Goal: Task Accomplishment & Management: Use online tool/utility

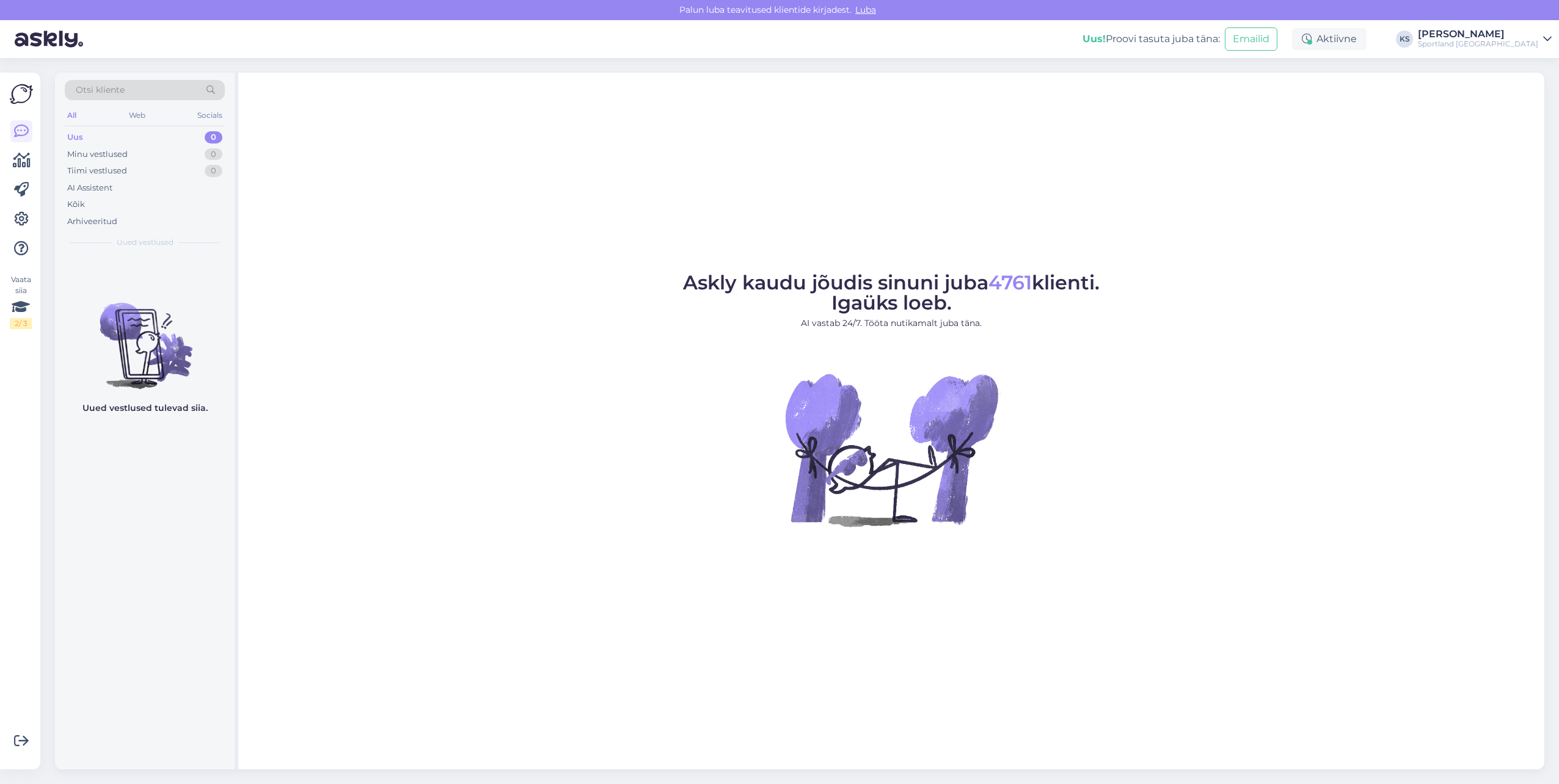
click at [1543, 36] on icon at bounding box center [1547, 39] width 9 height 10
click at [1530, 106] on div "Sportland Finland Ava" at bounding box center [1438, 94] width 226 height 26
click at [1512, 90] on div "Sportland Finland Ava" at bounding box center [1438, 94] width 226 height 26
click at [1526, 93] on button "Ava" at bounding box center [1529, 93] width 27 height 18
click at [1479, 43] on div "Sportland [GEOGRAPHIC_DATA]" at bounding box center [1478, 44] width 121 height 10
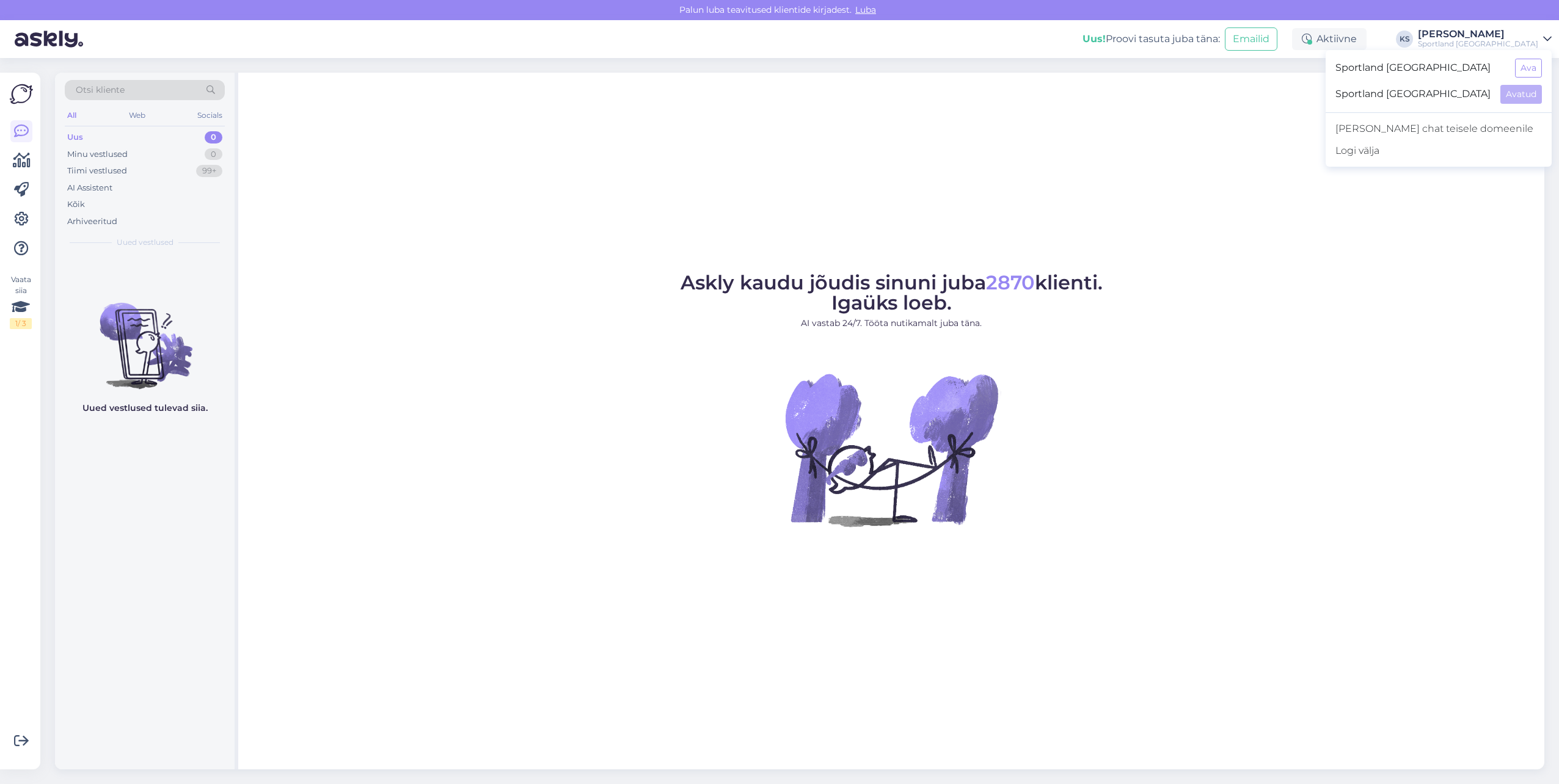
click at [1557, 72] on div "Otsi kliente All Web Socials Uus 0 Minu vestlused 0 Tiimi vestlused 99+ AI Assi…" at bounding box center [803, 421] width 1511 height 726
click at [1540, 72] on div "Otsi kliente All Web Socials Uus 0 Minu vestlused 0 Tiimi vestlused 99+ AI Assi…" at bounding box center [803, 421] width 1511 height 726
drag, startPoint x: 1533, startPoint y: 44, endPoint x: 1535, endPoint y: 63, distance: 19.1
click at [1533, 45] on div "Sportland [GEOGRAPHIC_DATA]" at bounding box center [1478, 44] width 121 height 10
click at [1535, 74] on button "Ava" at bounding box center [1529, 67] width 27 height 18
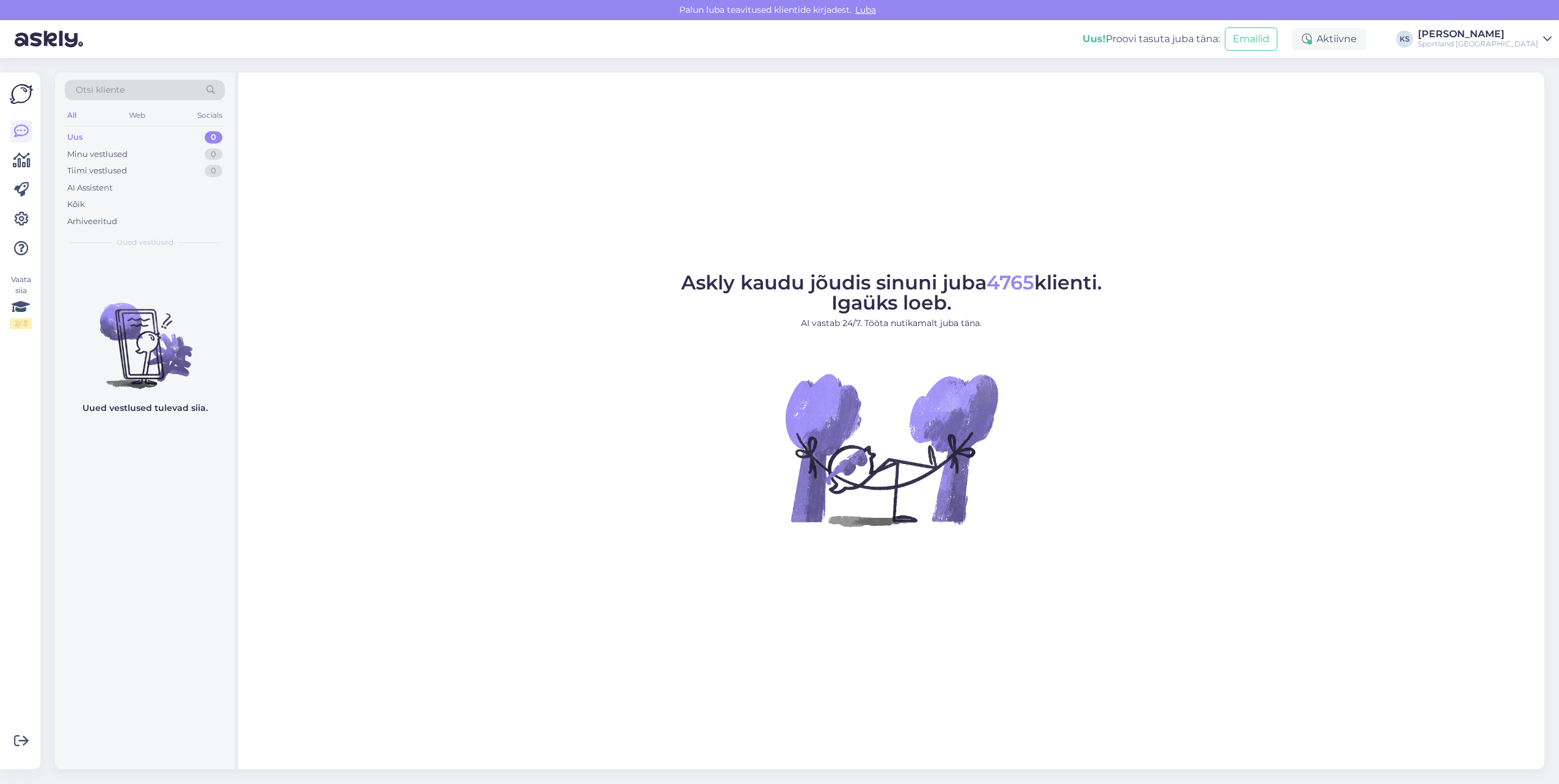
click at [1505, 41] on div "Sportland [GEOGRAPHIC_DATA]" at bounding box center [1478, 44] width 121 height 10
click at [1519, 94] on button "Ava" at bounding box center [1529, 93] width 27 height 18
click at [1506, 39] on div "Sportland [GEOGRAPHIC_DATA]" at bounding box center [1478, 44] width 121 height 10
click at [1519, 65] on button "Ava" at bounding box center [1529, 67] width 27 height 18
click at [1367, 34] on div "Aktiivne" at bounding box center [1330, 39] width 75 height 22
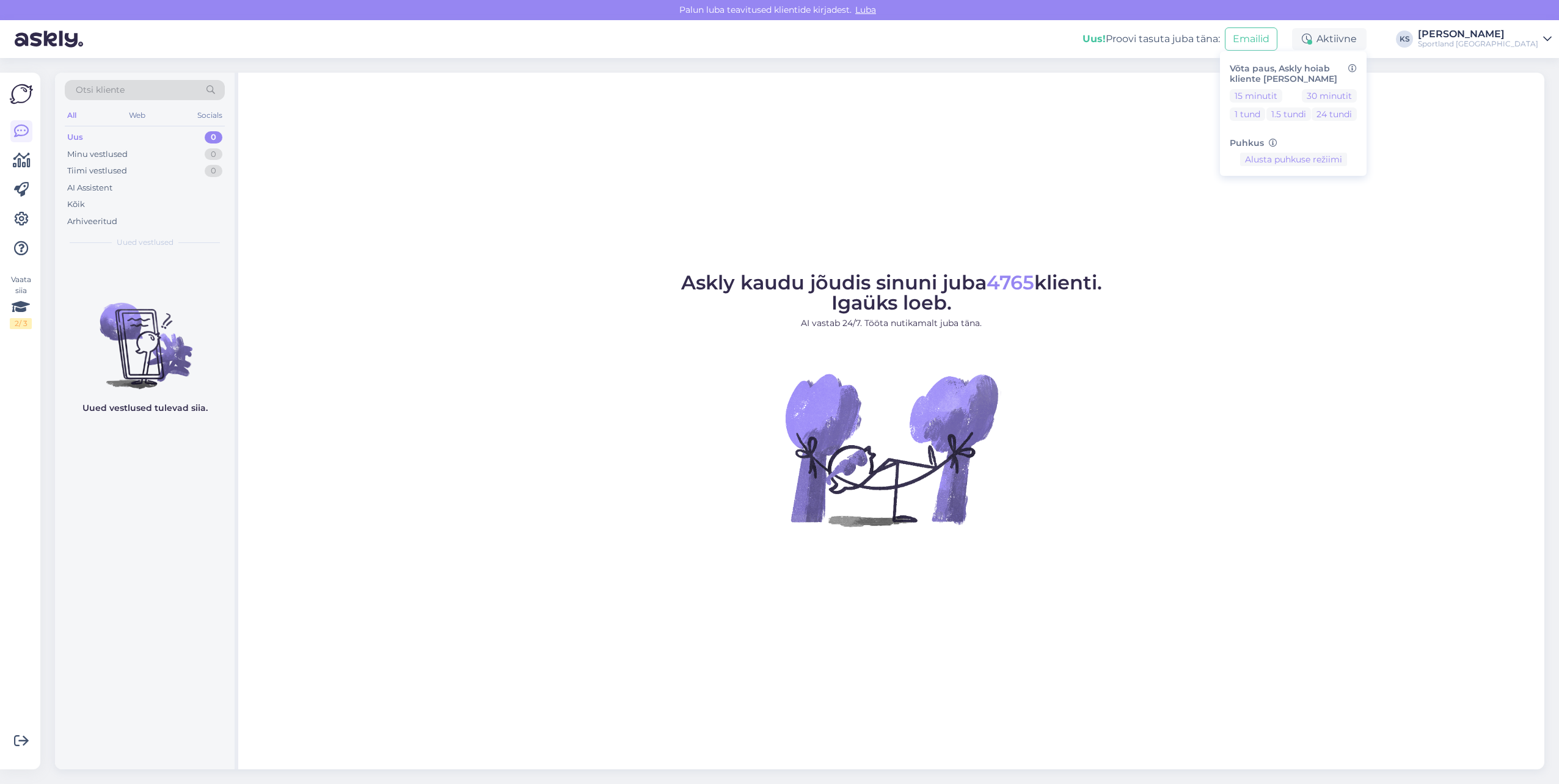
drag, startPoint x: 1507, startPoint y: 39, endPoint x: 1509, endPoint y: 46, distance: 7.3
click at [1507, 39] on div "Sportland [GEOGRAPHIC_DATA]" at bounding box center [1478, 44] width 121 height 10
click at [1530, 98] on button "Ava" at bounding box center [1529, 93] width 27 height 18
click at [1510, 48] on div "Sportland [GEOGRAPHIC_DATA]" at bounding box center [1478, 44] width 121 height 10
click at [1524, 65] on button "Ava" at bounding box center [1529, 67] width 27 height 18
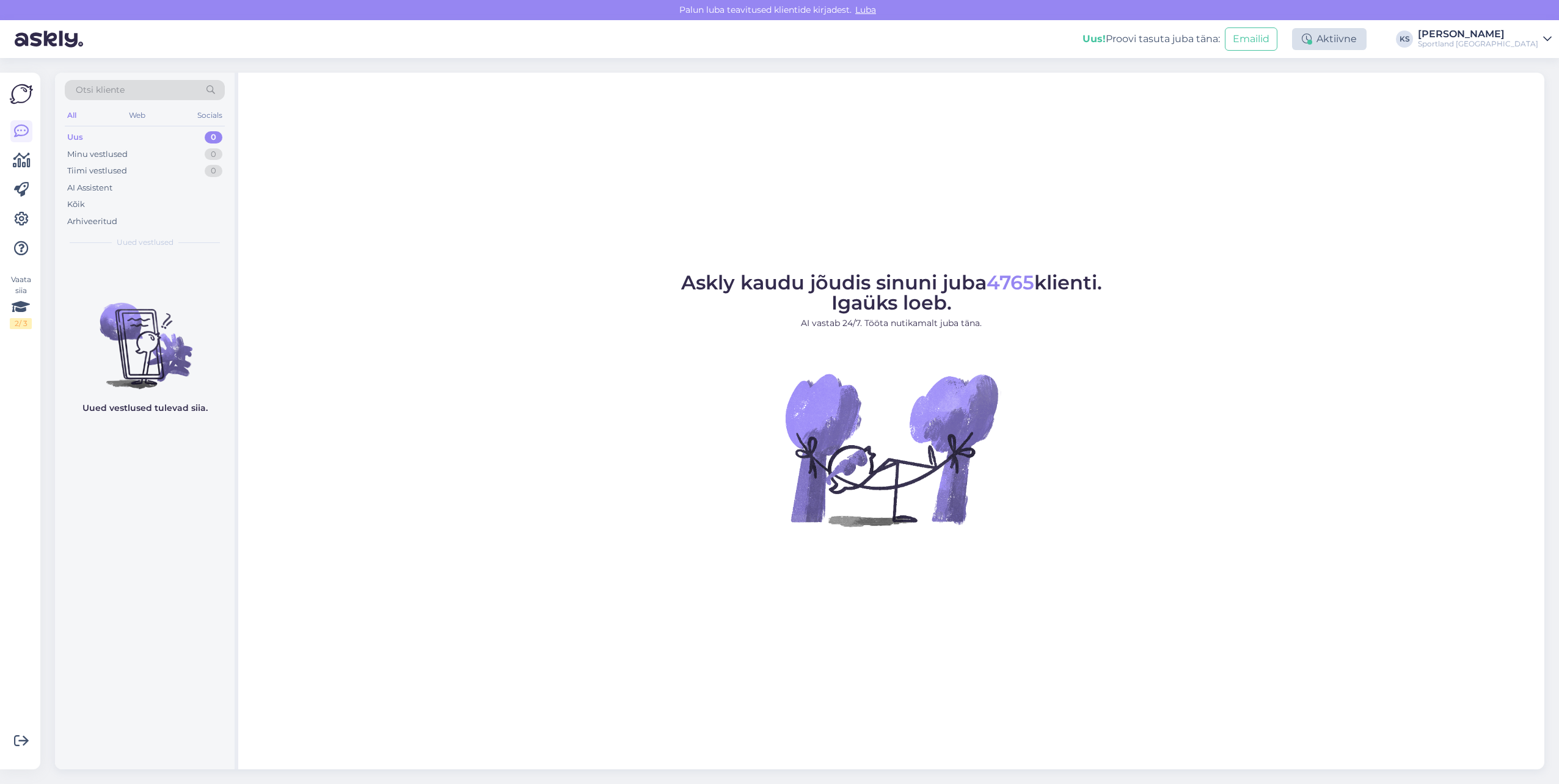
drag, startPoint x: 1411, startPoint y: 46, endPoint x: 1405, endPoint y: 49, distance: 6.7
click at [1367, 46] on div "Aktiivne" at bounding box center [1330, 39] width 75 height 22
click at [1283, 98] on button "15 minutit" at bounding box center [1256, 96] width 52 height 14
click at [1509, 37] on div "[PERSON_NAME]" at bounding box center [1478, 34] width 121 height 10
